Goal: Transaction & Acquisition: Download file/media

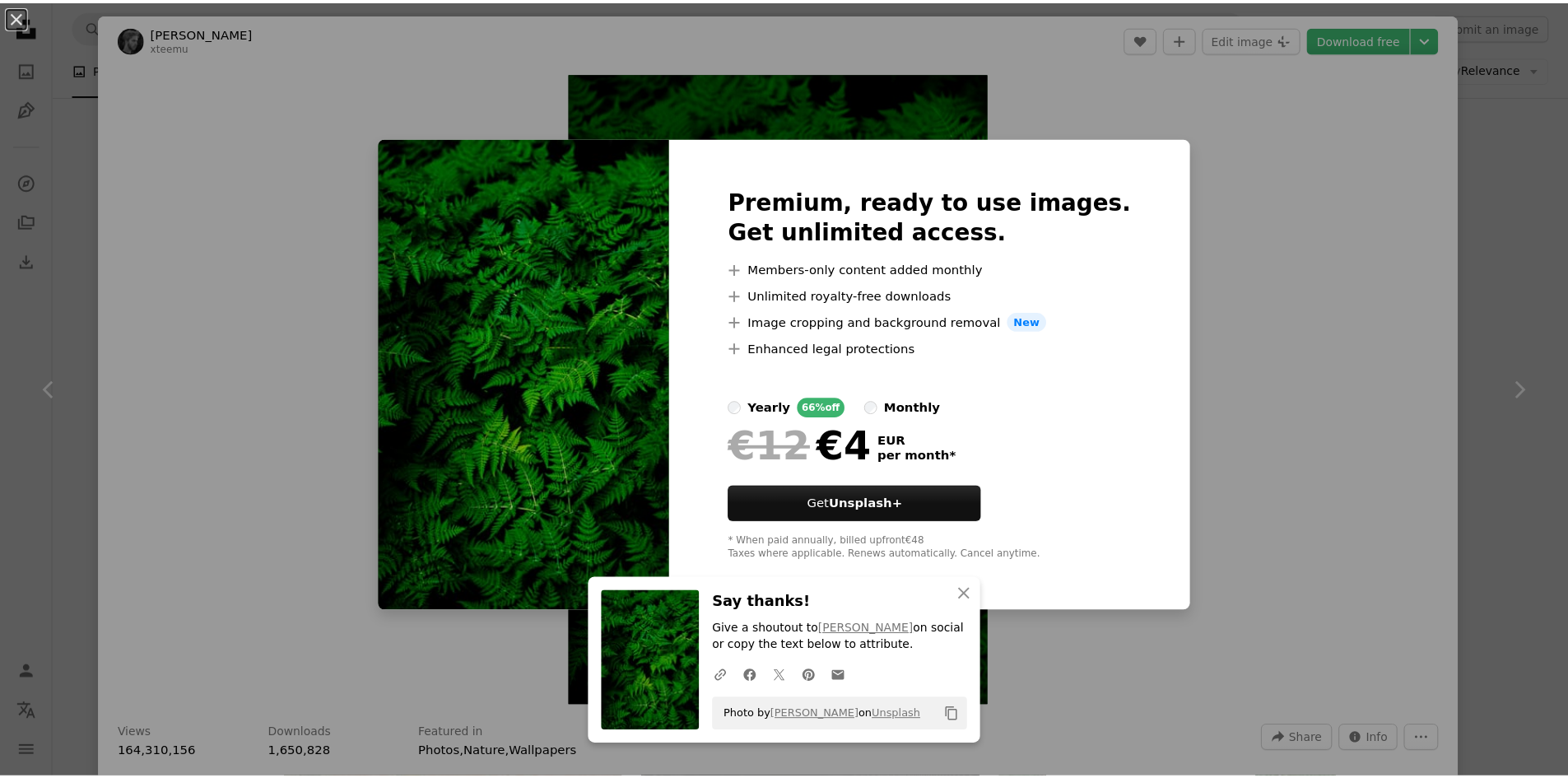
scroll to position [21932, 0]
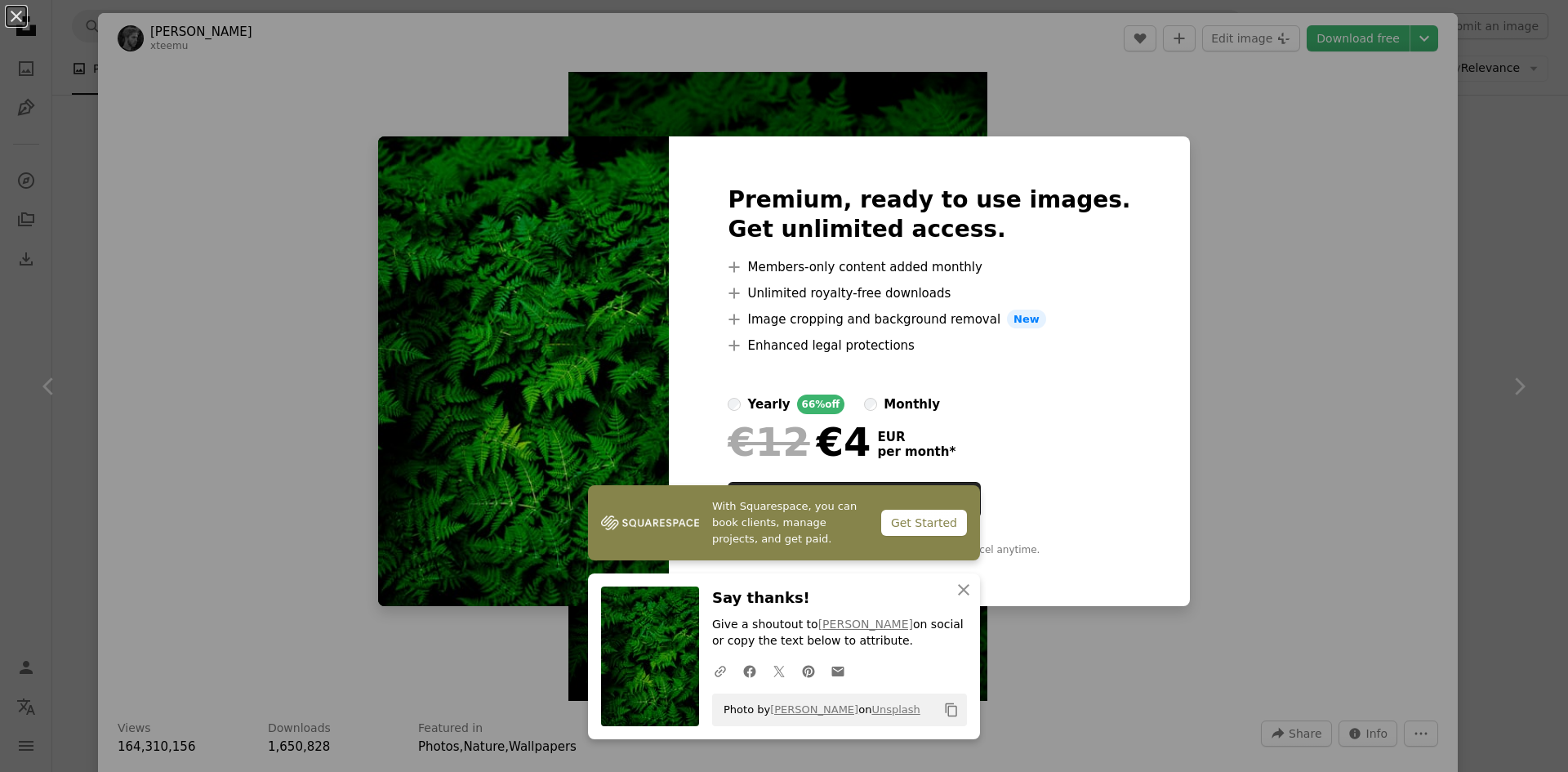
drag, startPoint x: 1270, startPoint y: 290, endPoint x: 1285, endPoint y: 295, distance: 15.8
click at [1271, 290] on div "An X shape With Squarespace, you can book clients, manage projects, and get pai…" at bounding box center [784, 386] width 1568 height 772
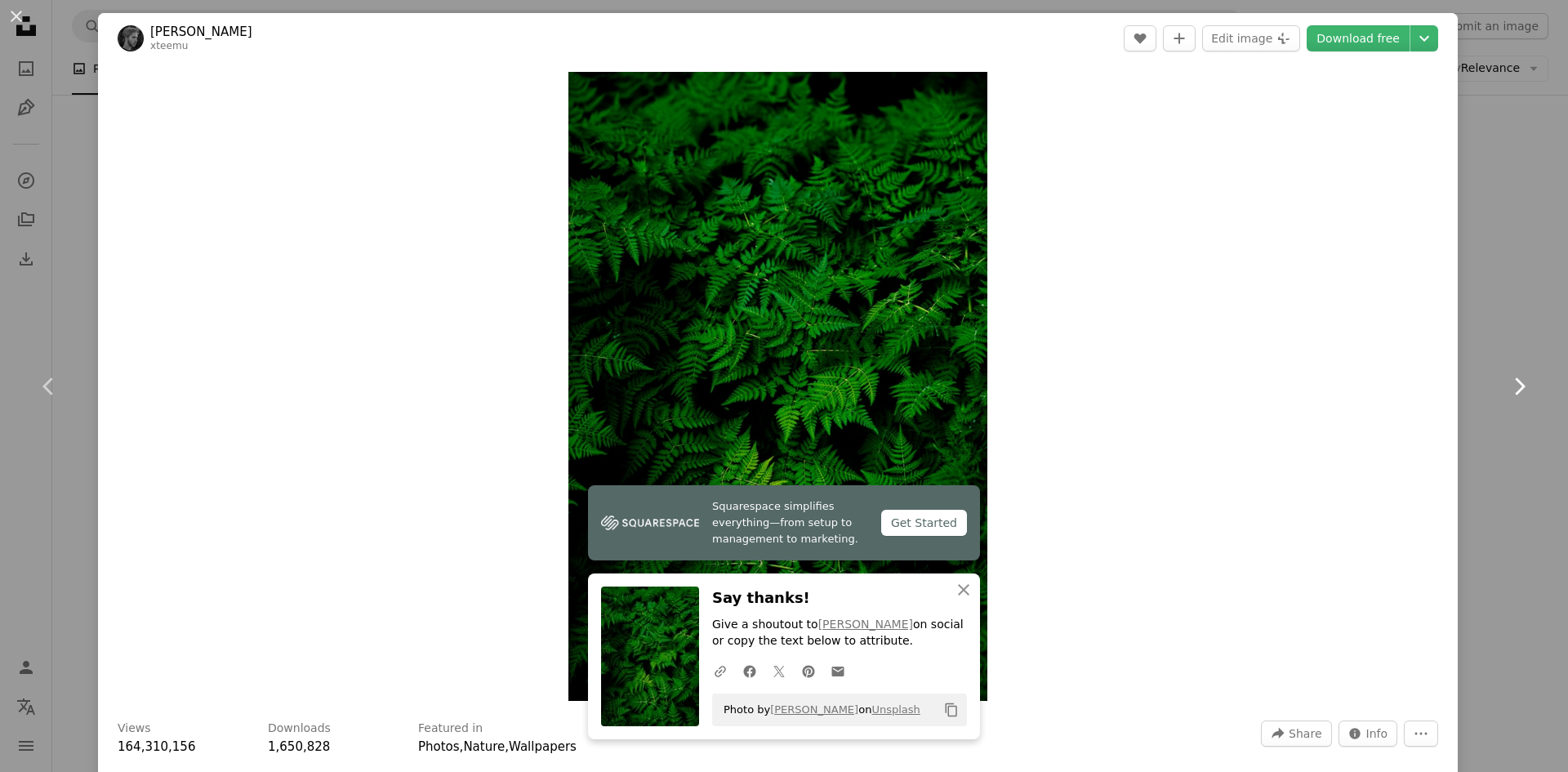
click at [1472, 418] on link "Chevron right" at bounding box center [1519, 387] width 98 height 157
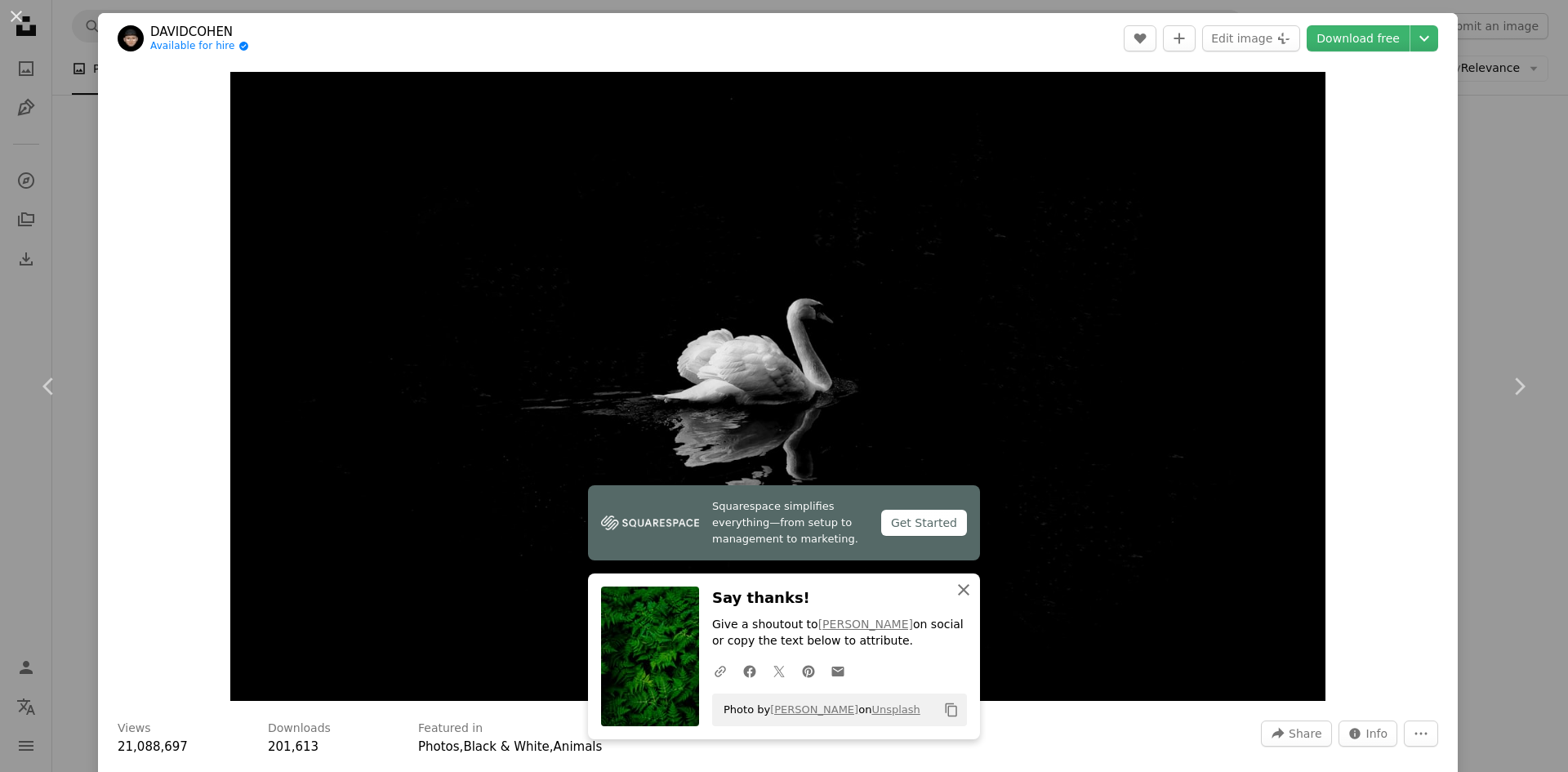
click at [965, 593] on icon "An X shape" at bounding box center [964, 590] width 20 height 20
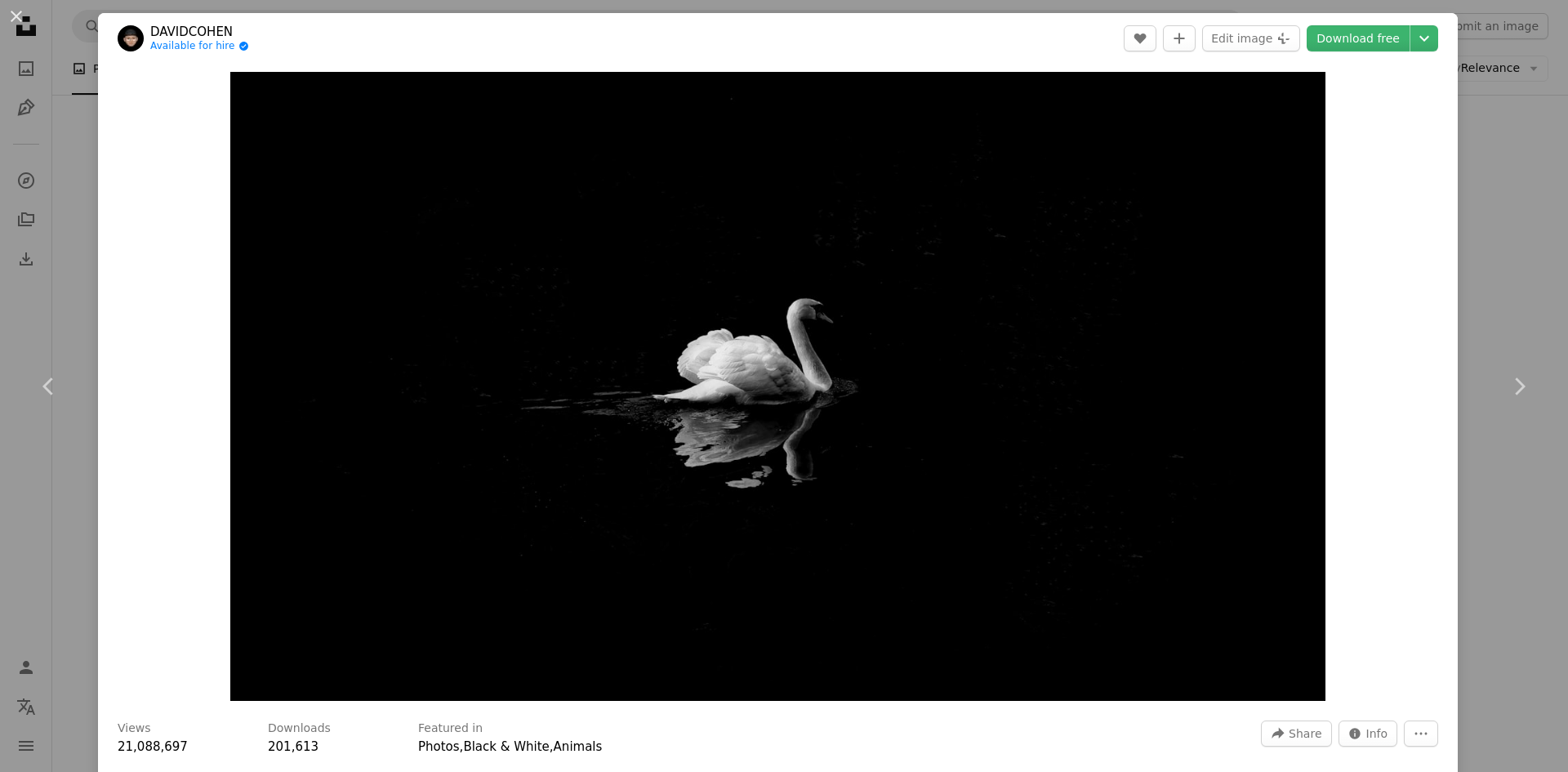
click at [1495, 100] on div "An X shape Chevron left Chevron right DAVIDCOHEN Available for hire A checkmark…" at bounding box center [784, 386] width 1568 height 772
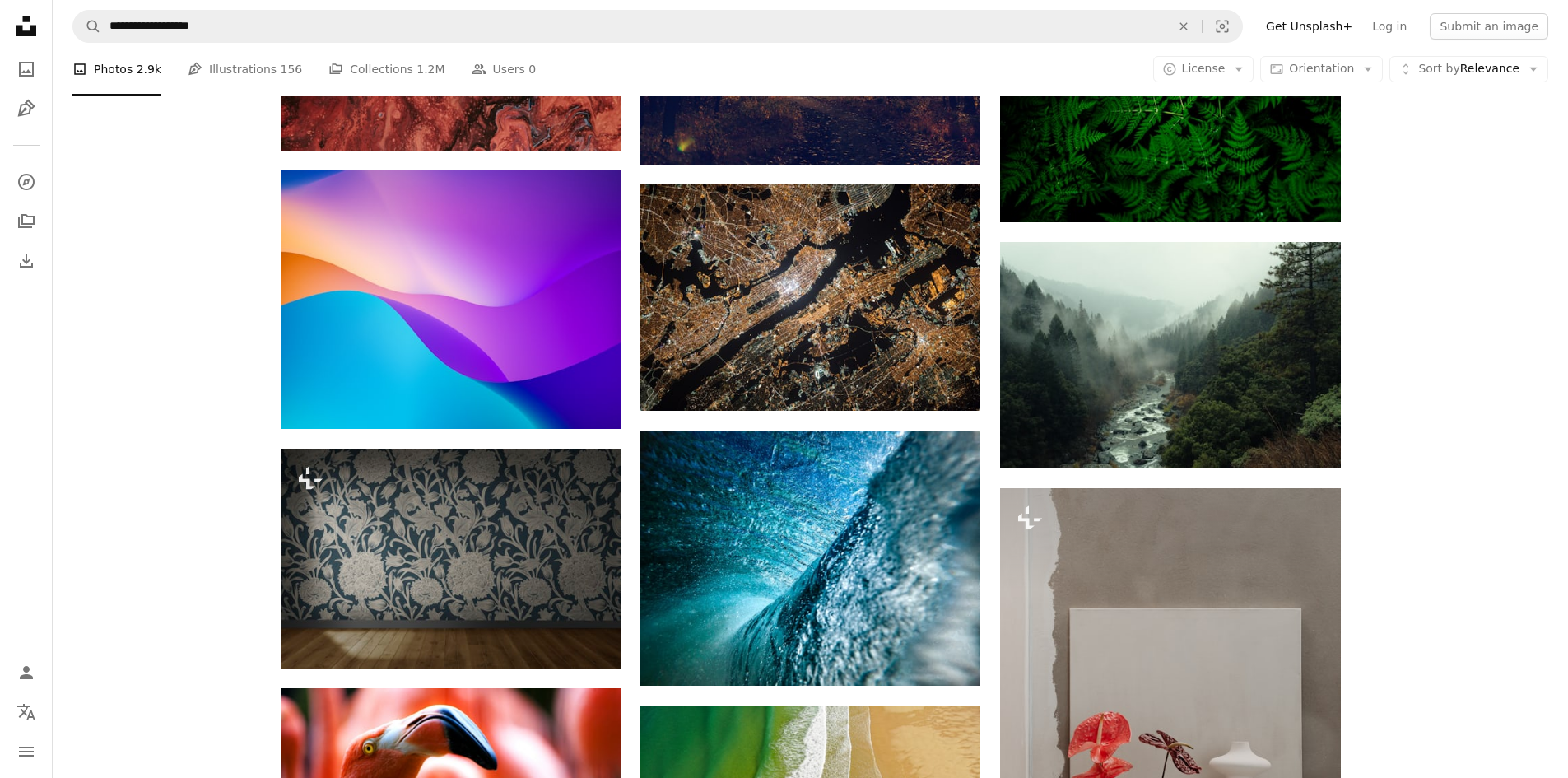
scroll to position [23825, 0]
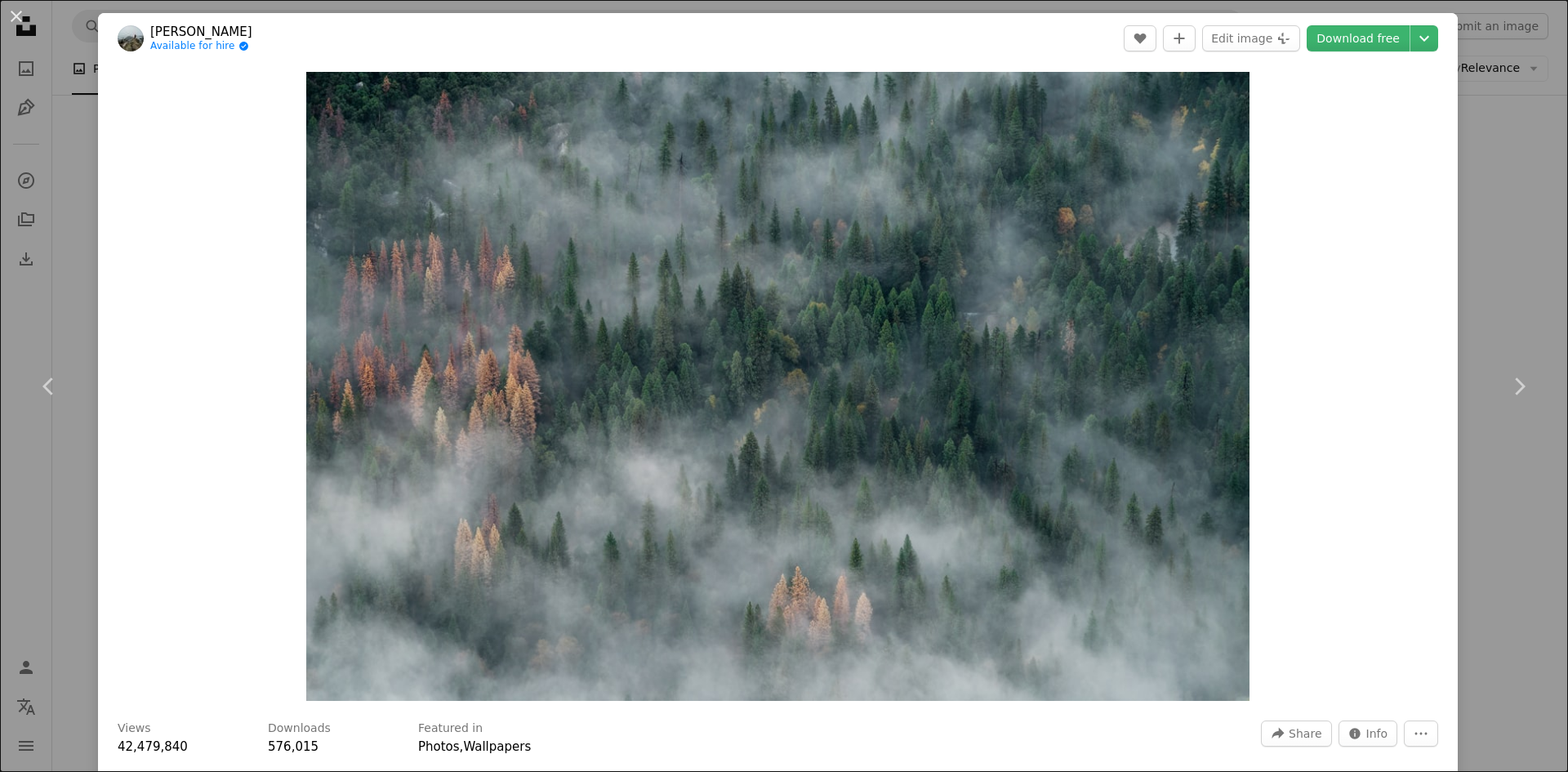
click at [1444, 465] on div "Zoom in" at bounding box center [778, 386] width 1360 height 646
click at [1487, 120] on div "An X shape Chevron left Chevron right [PERSON_NAME] Available for hire A checkm…" at bounding box center [784, 386] width 1568 height 772
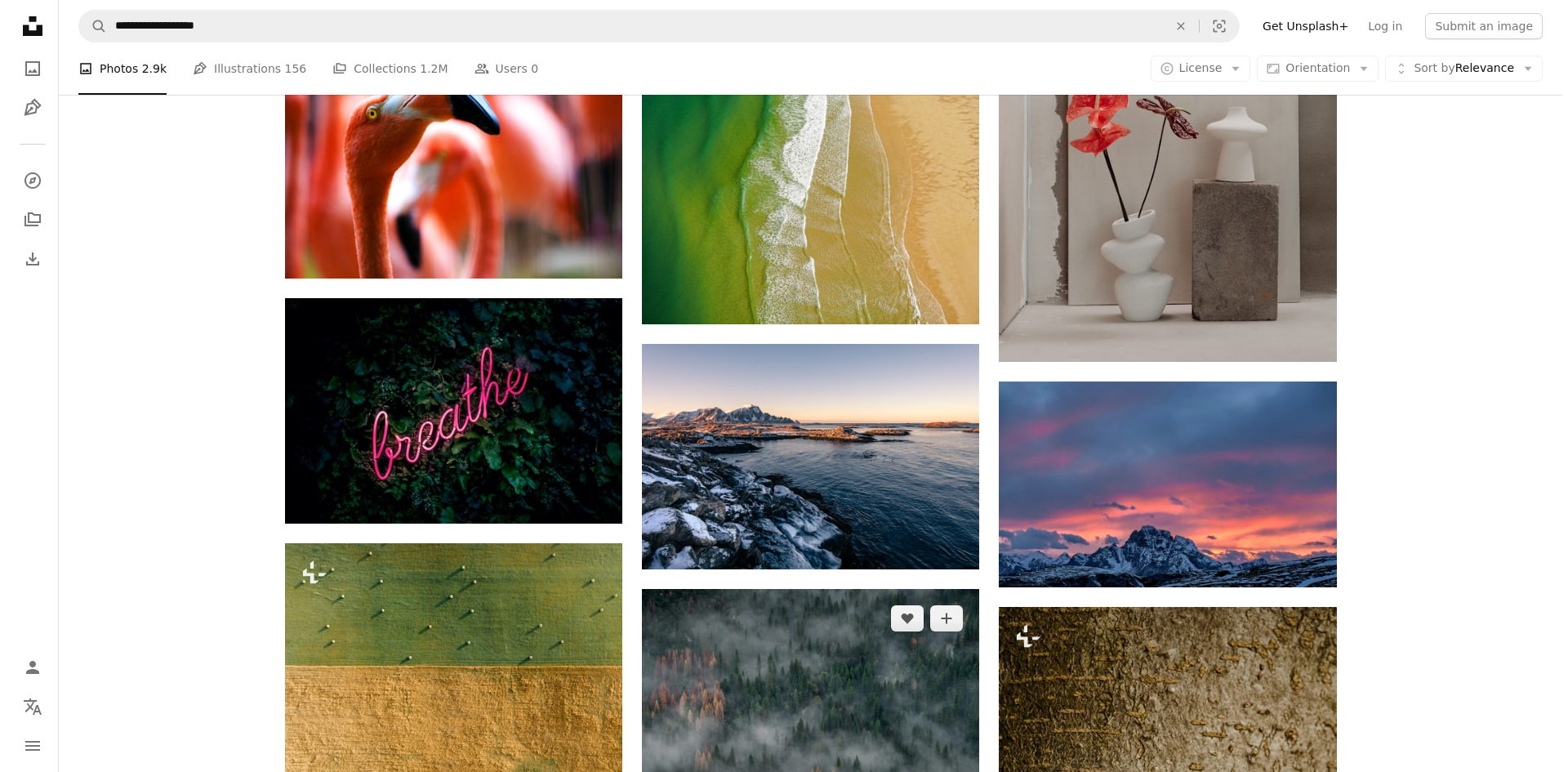
scroll to position [23783, 0]
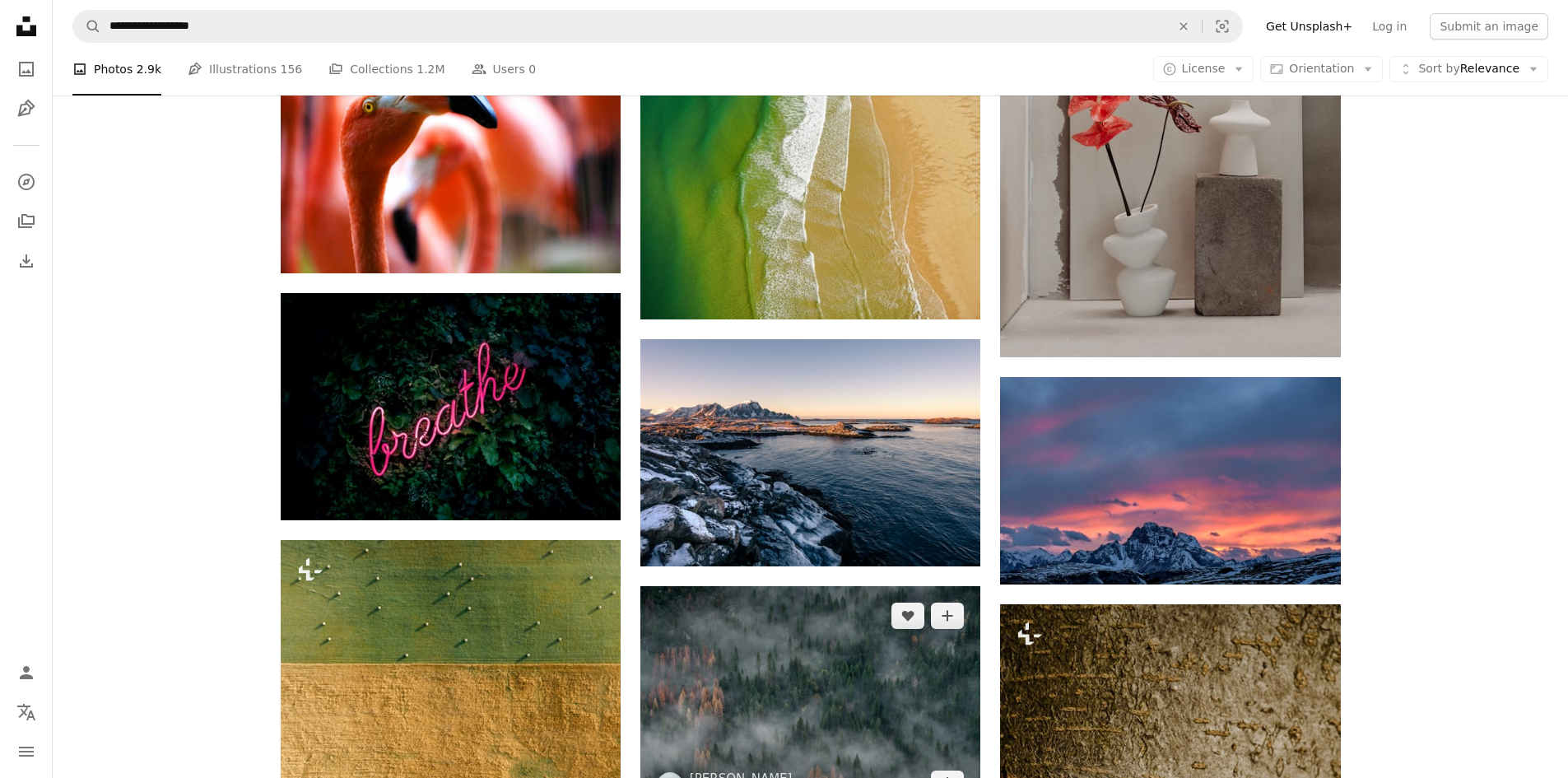
click at [840, 586] on img at bounding box center [811, 700] width 340 height 227
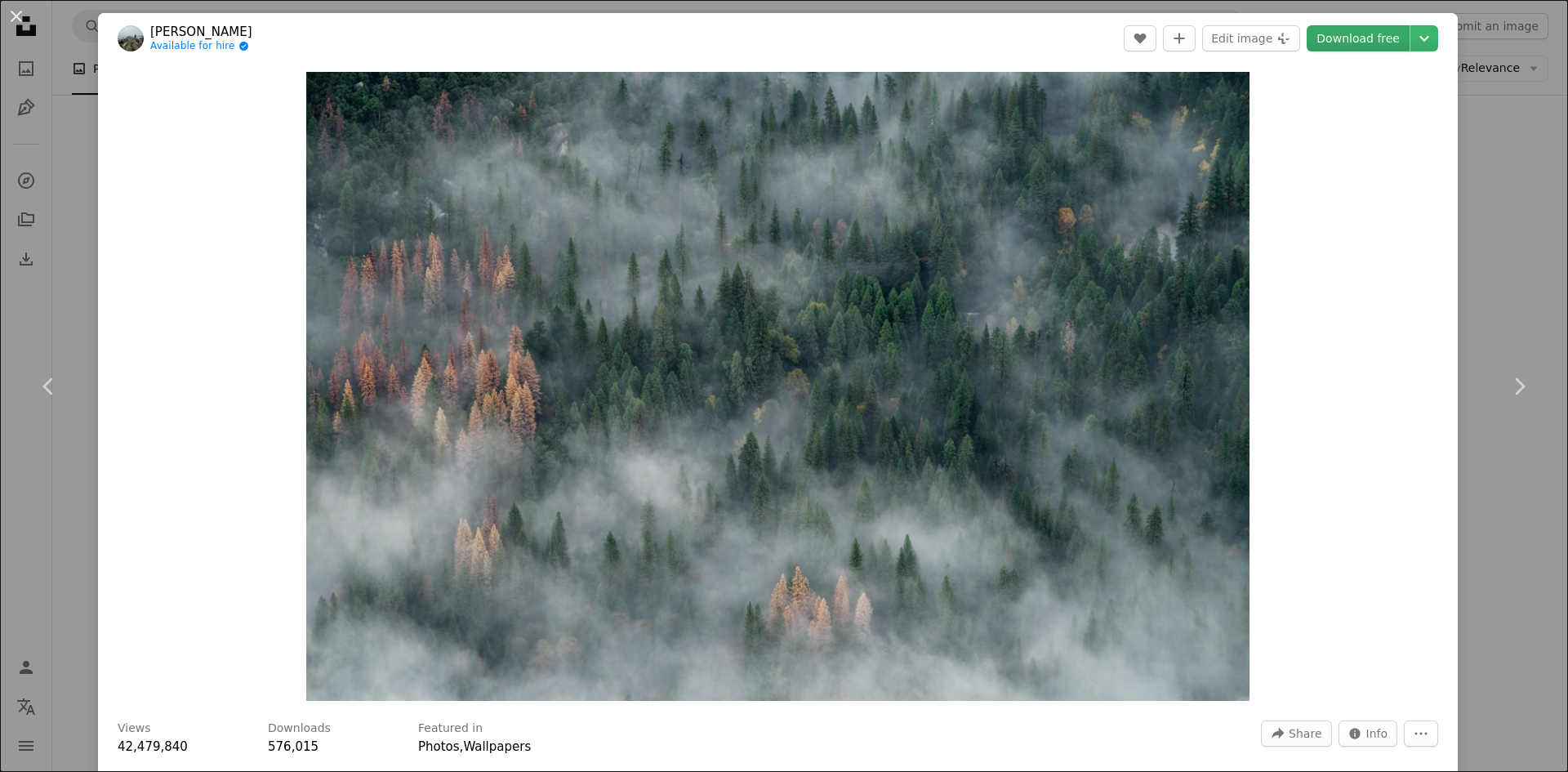
click at [1348, 37] on link "Download free" at bounding box center [1358, 39] width 103 height 26
